Goal: Task Accomplishment & Management: Complete application form

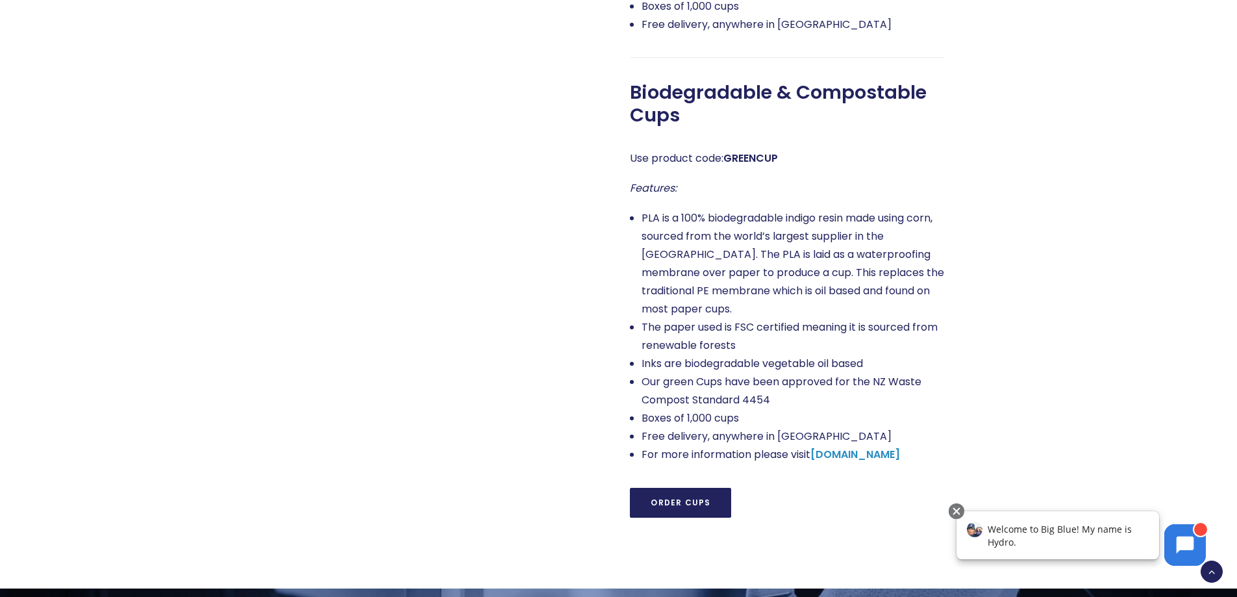
scroll to position [1039, 0]
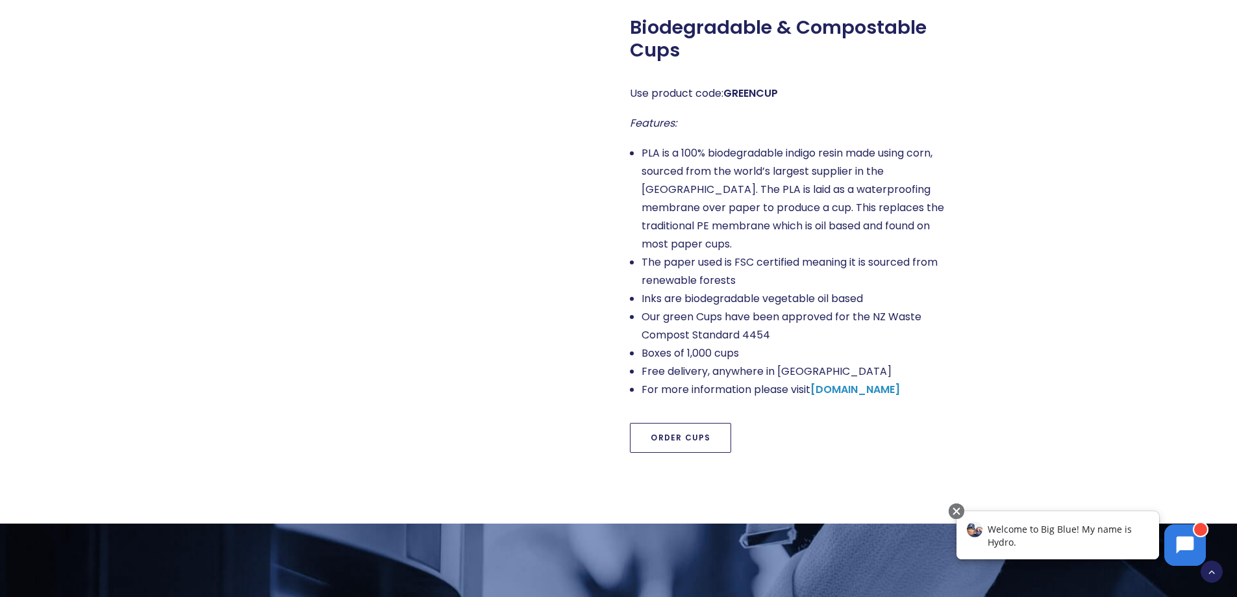
click at [713, 423] on link "Order Cups" at bounding box center [680, 438] width 101 height 30
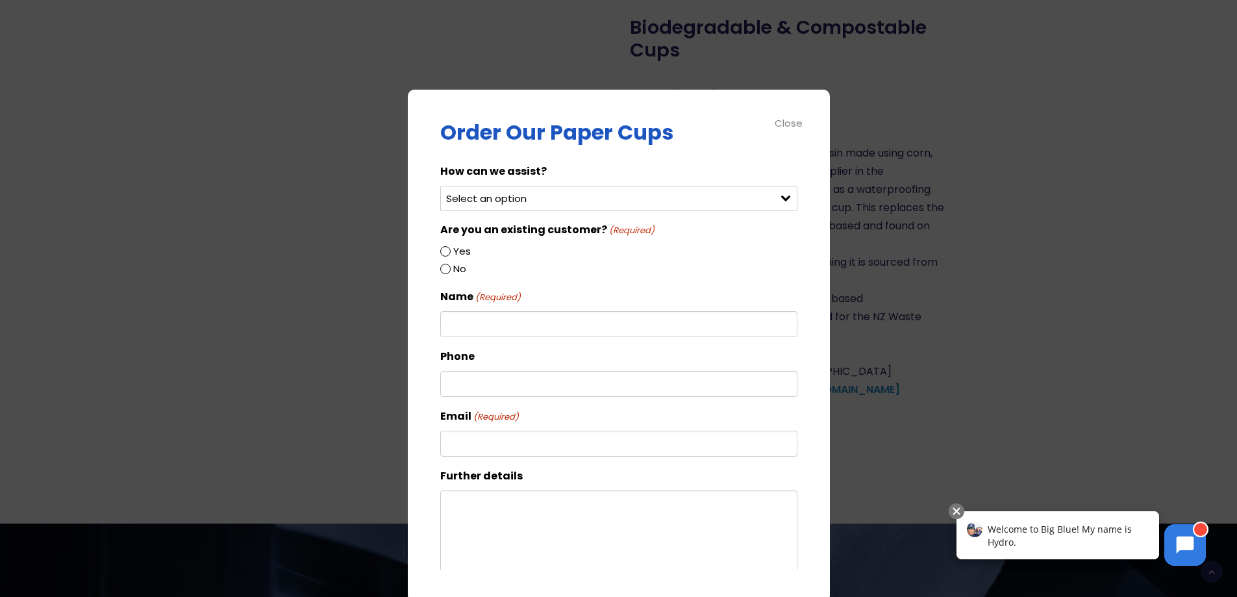
click at [529, 202] on select "Select an option Order green cups Order blue cups I need something else" at bounding box center [618, 198] width 357 height 25
select select "Order green cups"
click at [440, 186] on select "Select an option Order green cups Order blue cups I need something else" at bounding box center [618, 198] width 357 height 25
click at [462, 250] on label "Yes" at bounding box center [462, 251] width 18 height 17
click at [451, 250] on input "Yes" at bounding box center [445, 251] width 10 height 10
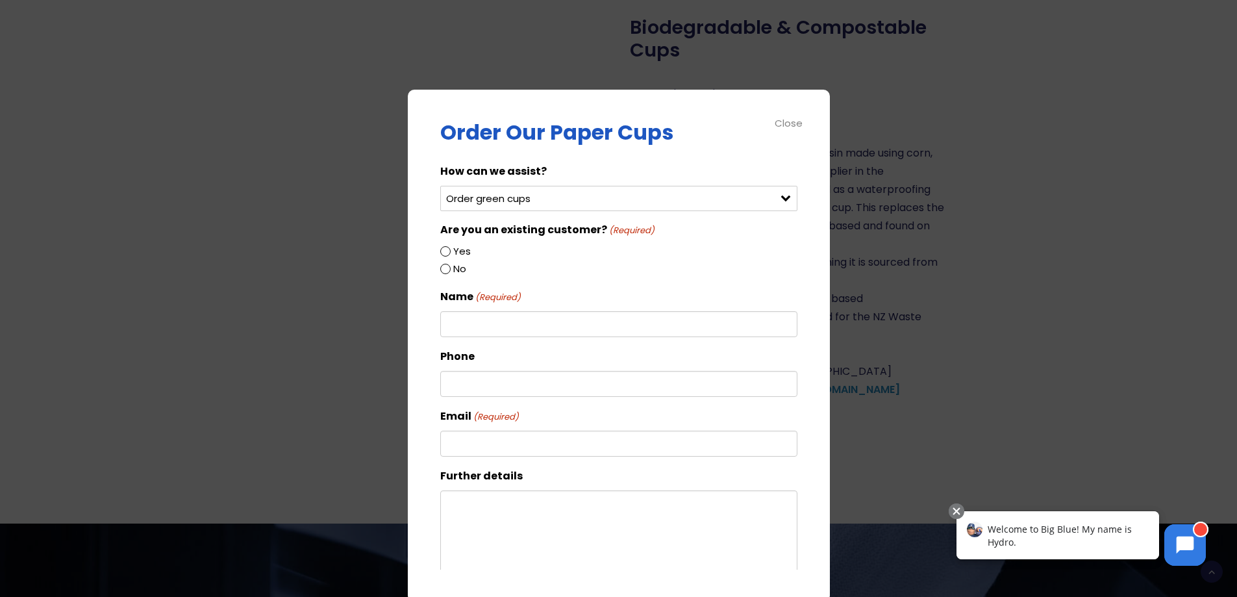
radio input "true"
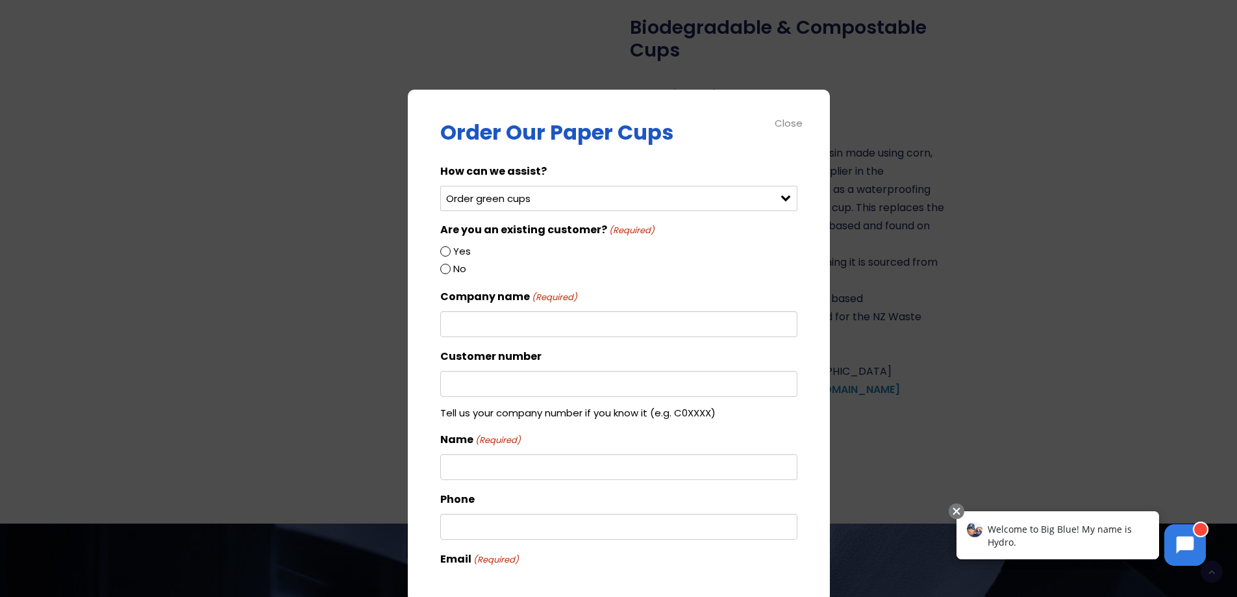
click at [466, 316] on input "Company name (Required)" at bounding box center [618, 324] width 357 height 26
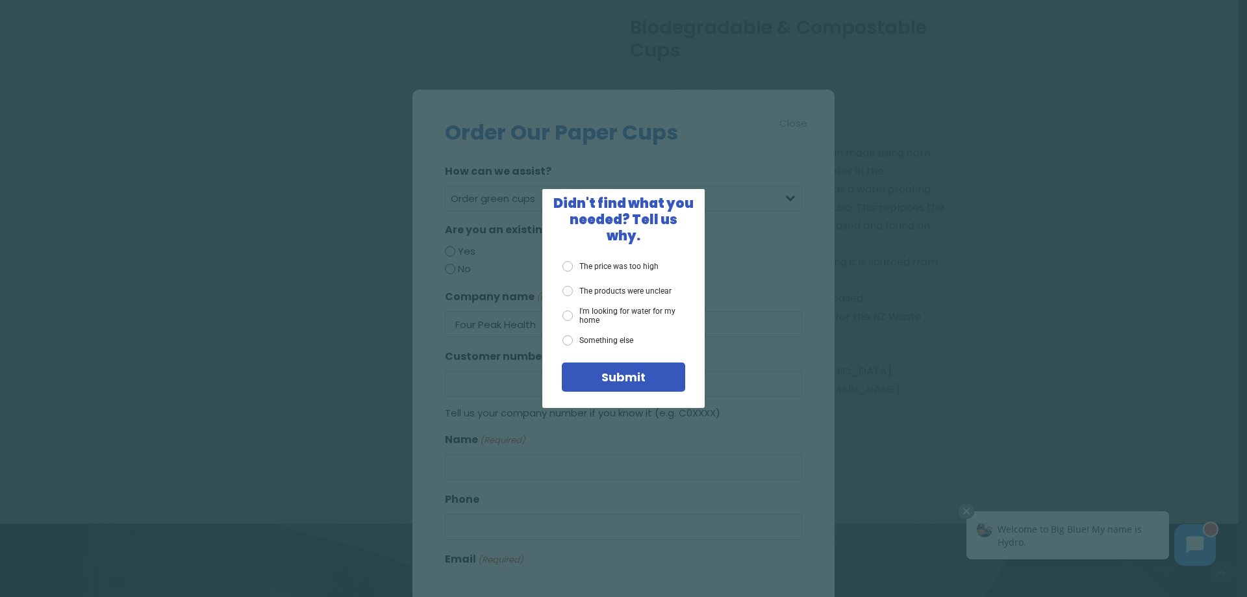
type input "Four Peak Health"
click at [694, 205] on span "X" at bounding box center [692, 201] width 12 height 16
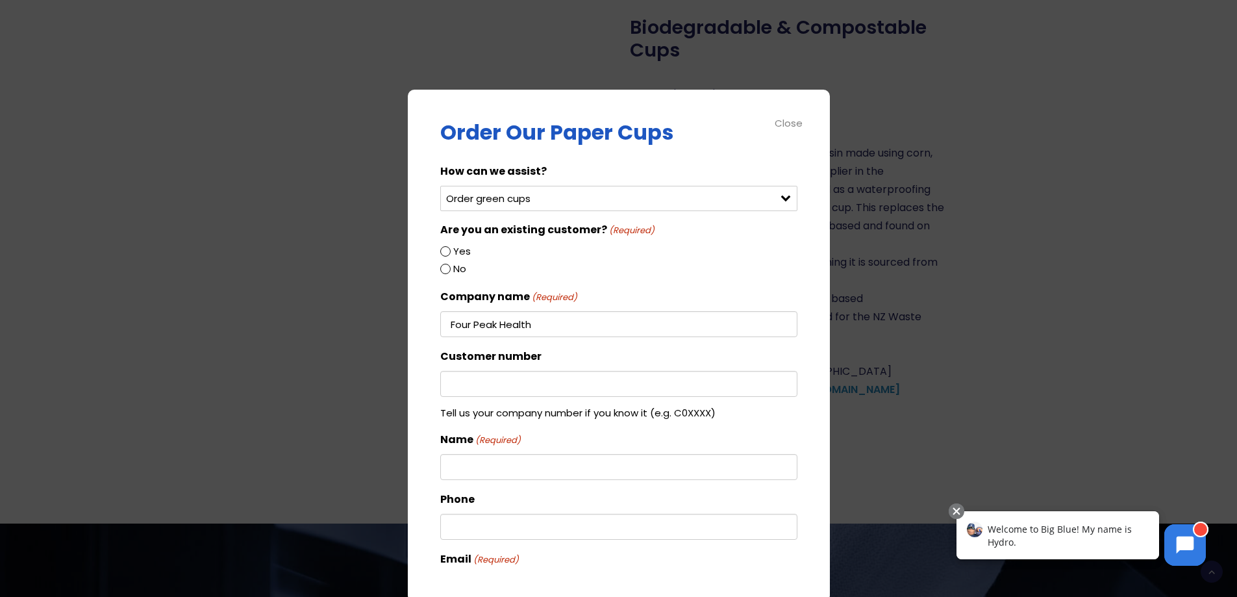
click at [607, 467] on input "Name (Required)" at bounding box center [618, 467] width 357 height 26
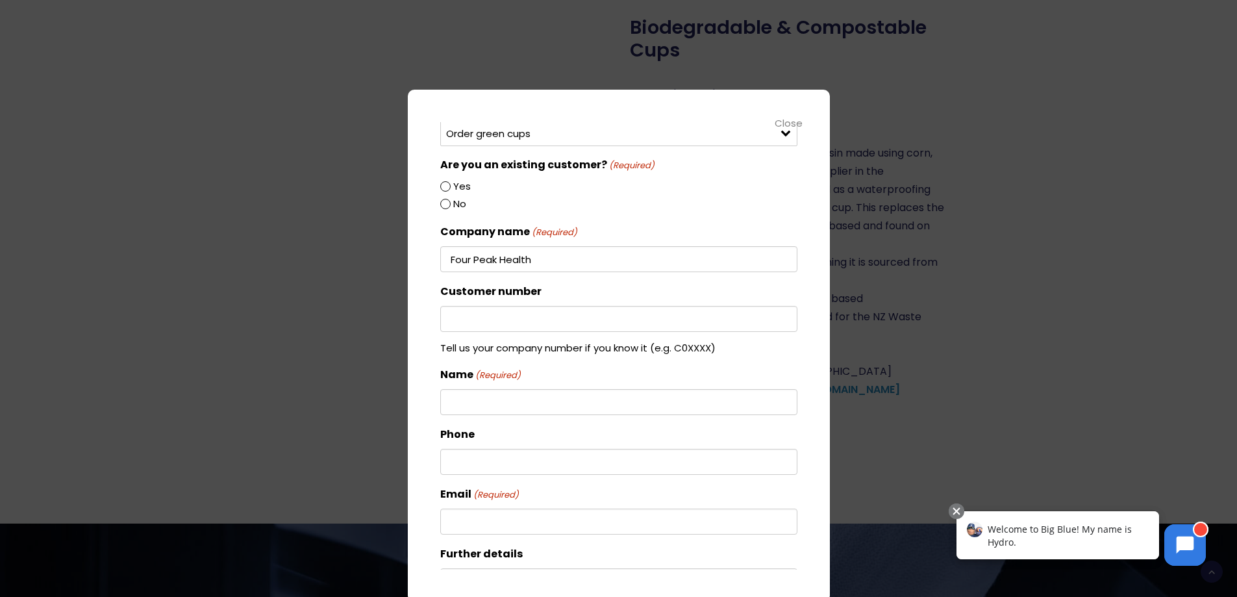
scroll to position [130, 0]
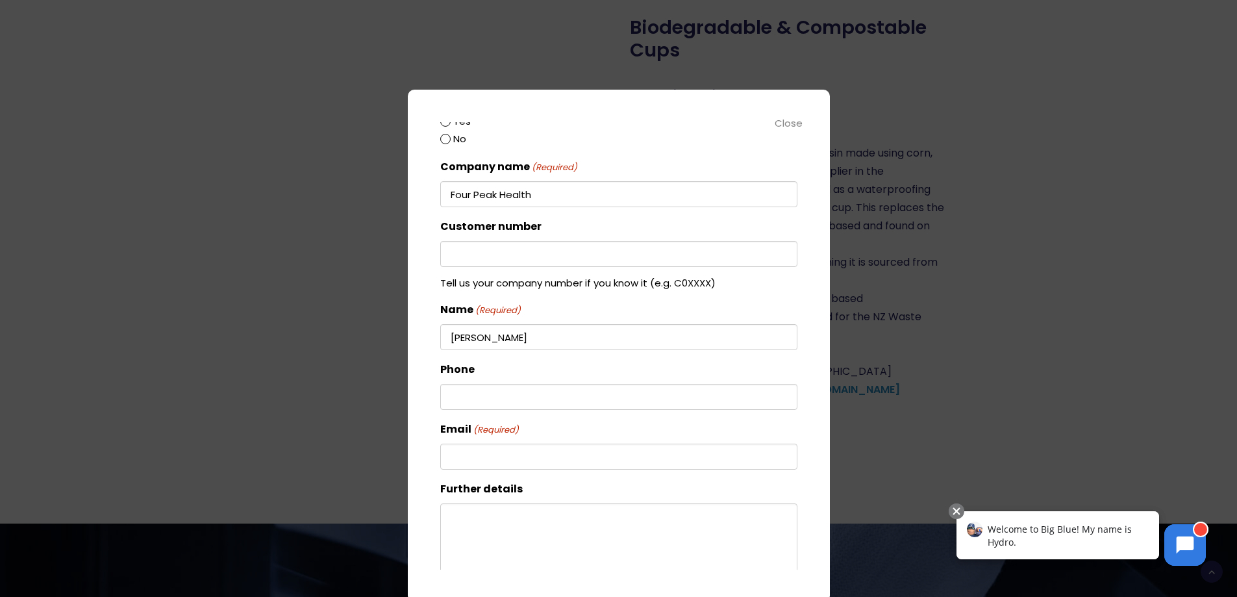
type input "[PERSON_NAME]"
click at [558, 403] on input "Phone" at bounding box center [618, 397] width 357 height 26
type input "03 693 8880"
click at [475, 468] on input "Email (Required)" at bounding box center [618, 457] width 357 height 26
type input "[EMAIL_ADDRESS][DOMAIN_NAME]"
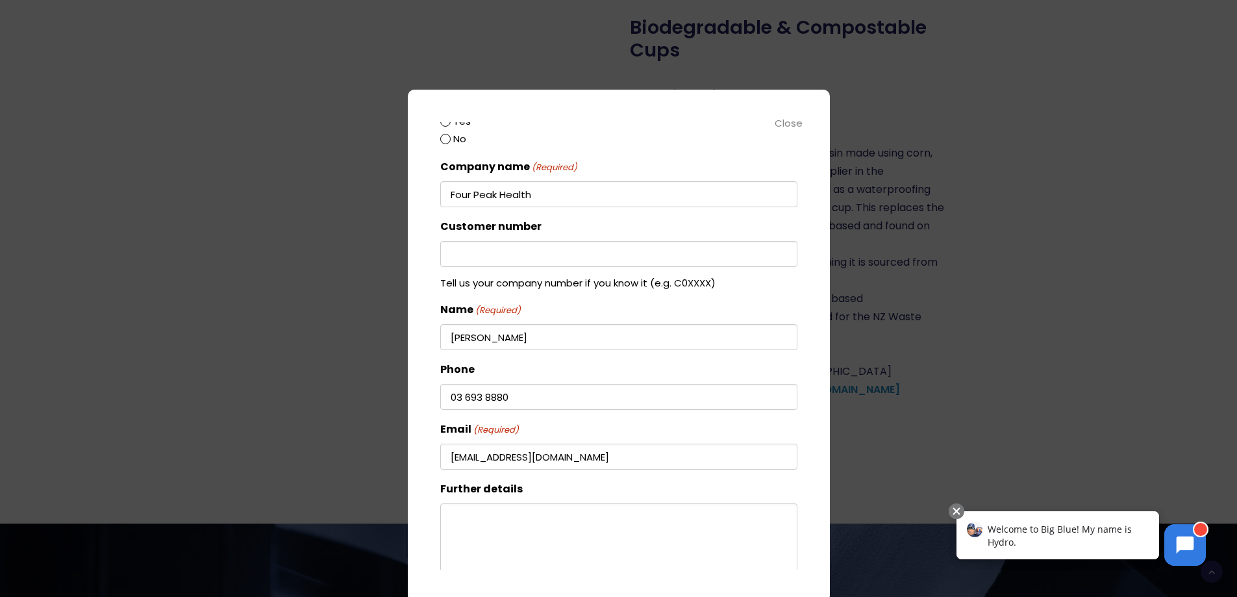
click at [472, 515] on textarea "Further details" at bounding box center [618, 565] width 357 height 125
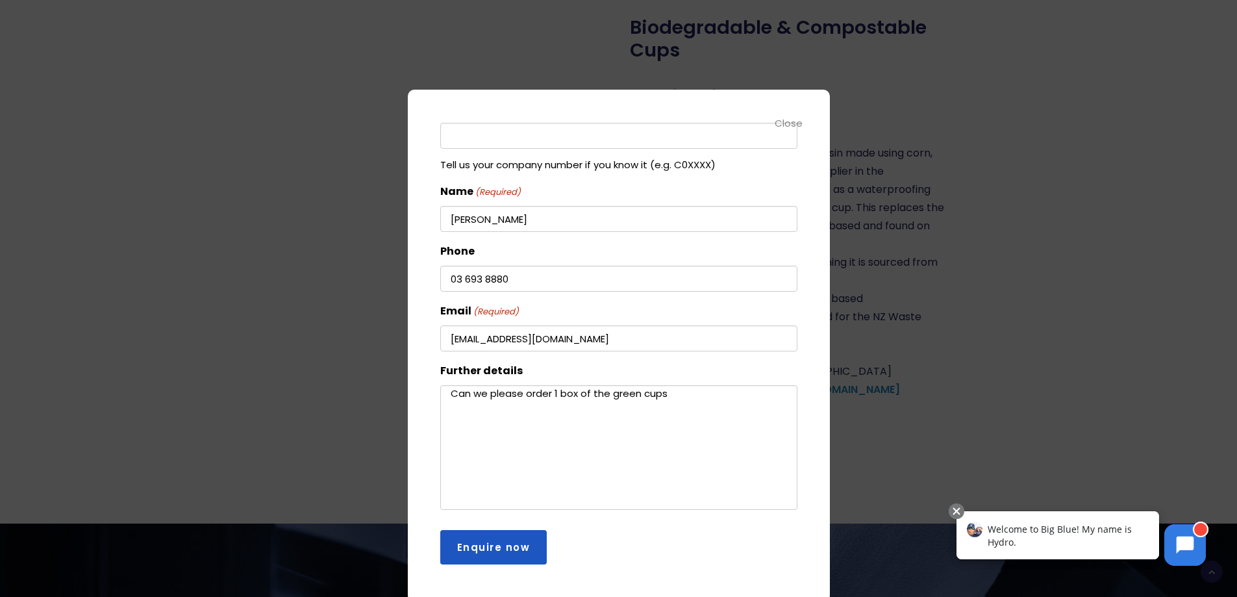
type textarea "Can we please order 1 box of the green cups"
click at [534, 549] on input "Enquire now" at bounding box center [493, 547] width 107 height 34
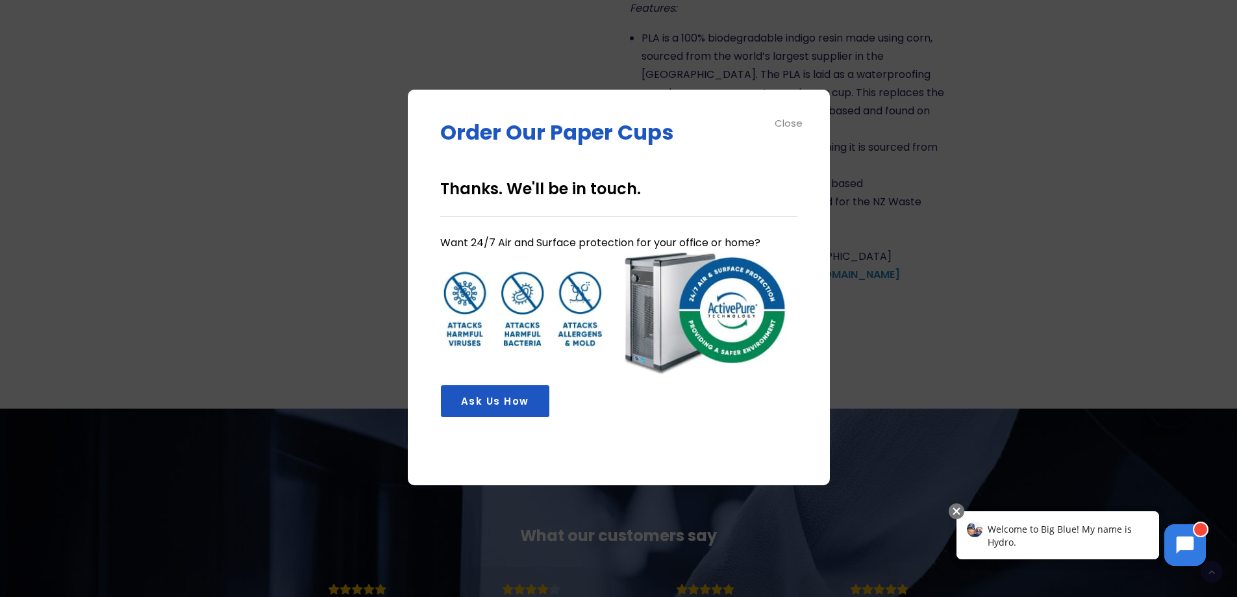
scroll to position [0, 0]
click at [799, 127] on div "Close" at bounding box center [789, 123] width 29 height 15
